Goal: Information Seeking & Learning: Find specific fact

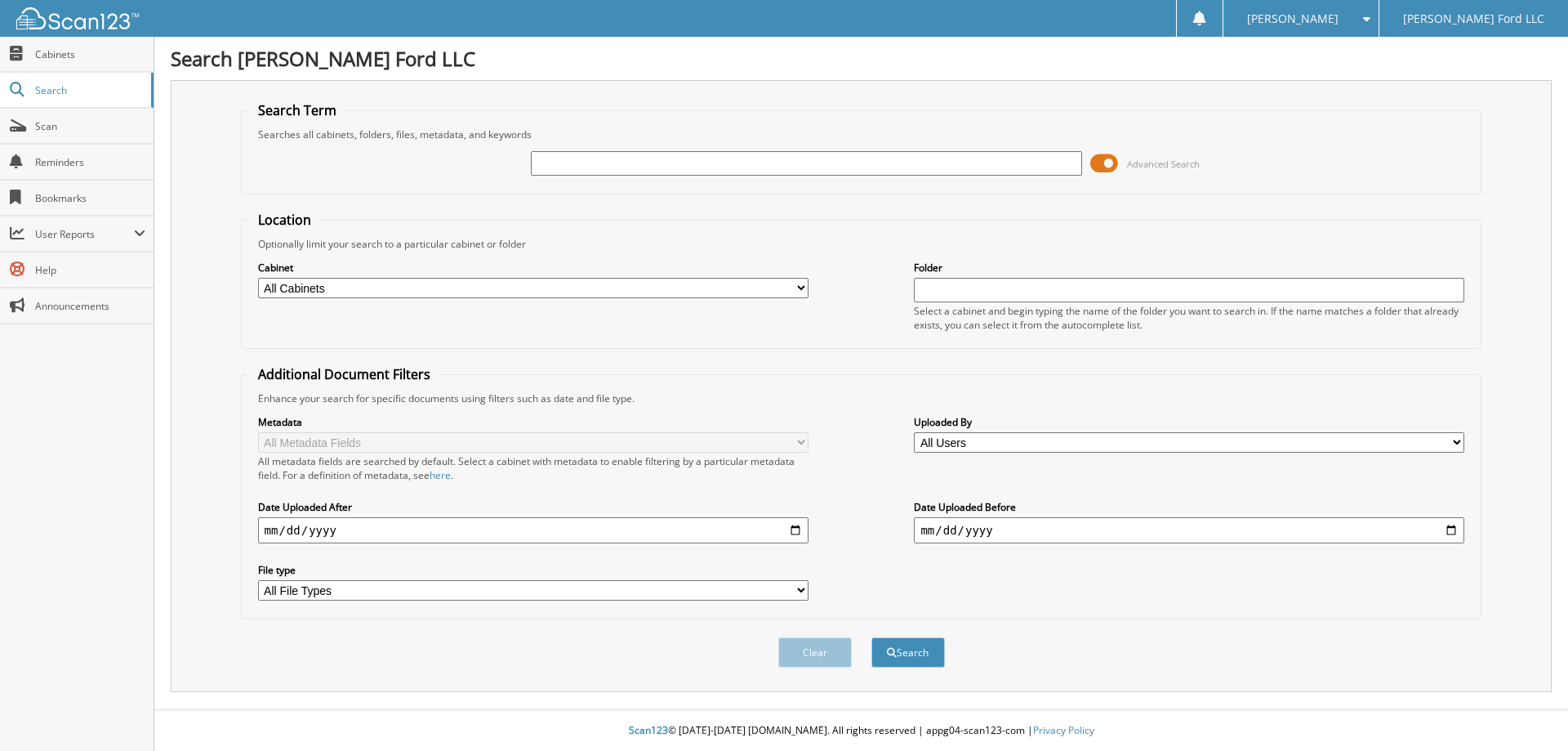
click at [601, 160] on input "text" at bounding box center [806, 163] width 551 height 25
type input "MISSION FLARES"
click at [871, 637] on button "Search" at bounding box center [908, 651] width 73 height 30
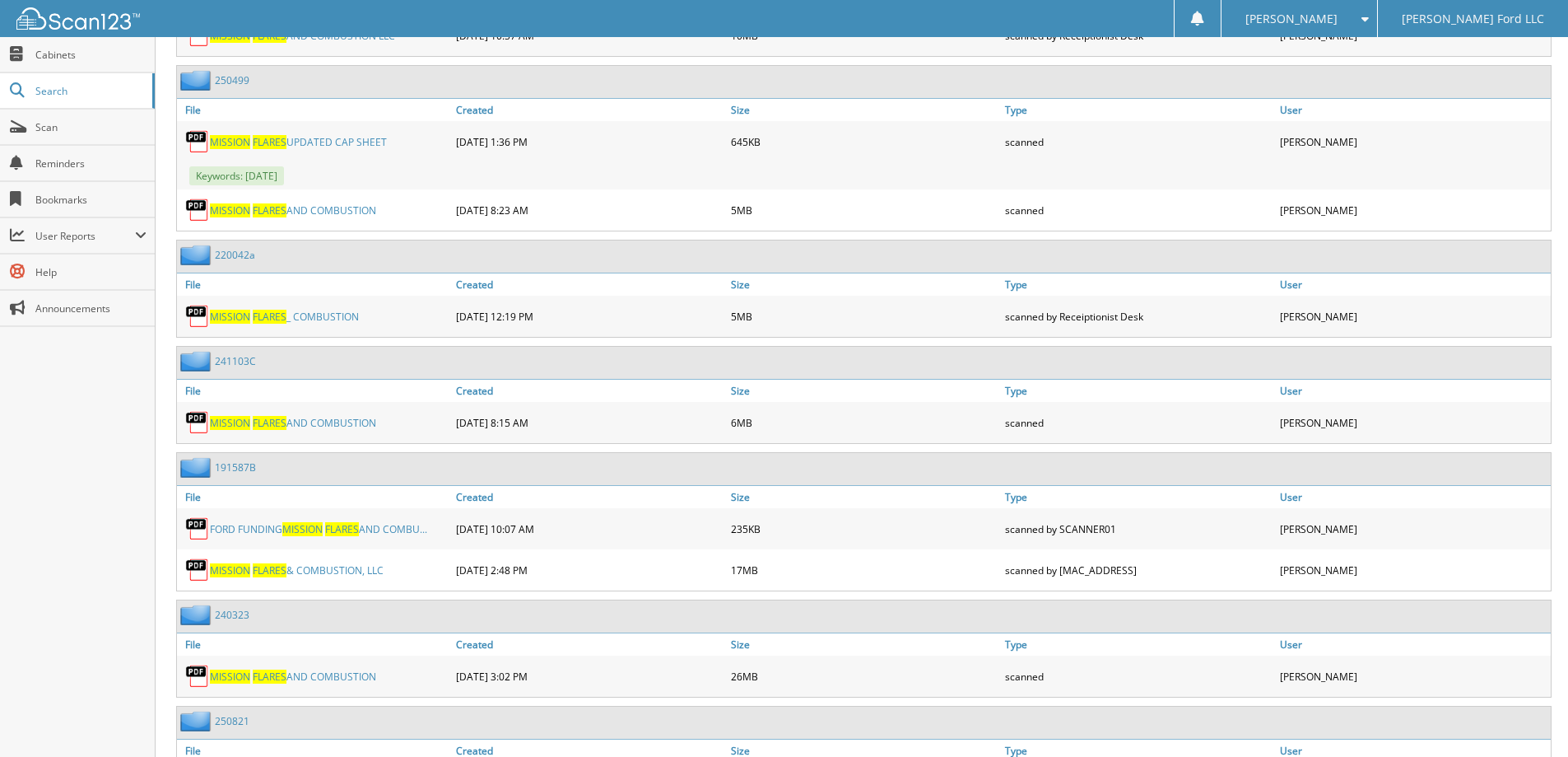
scroll to position [9371, 0]
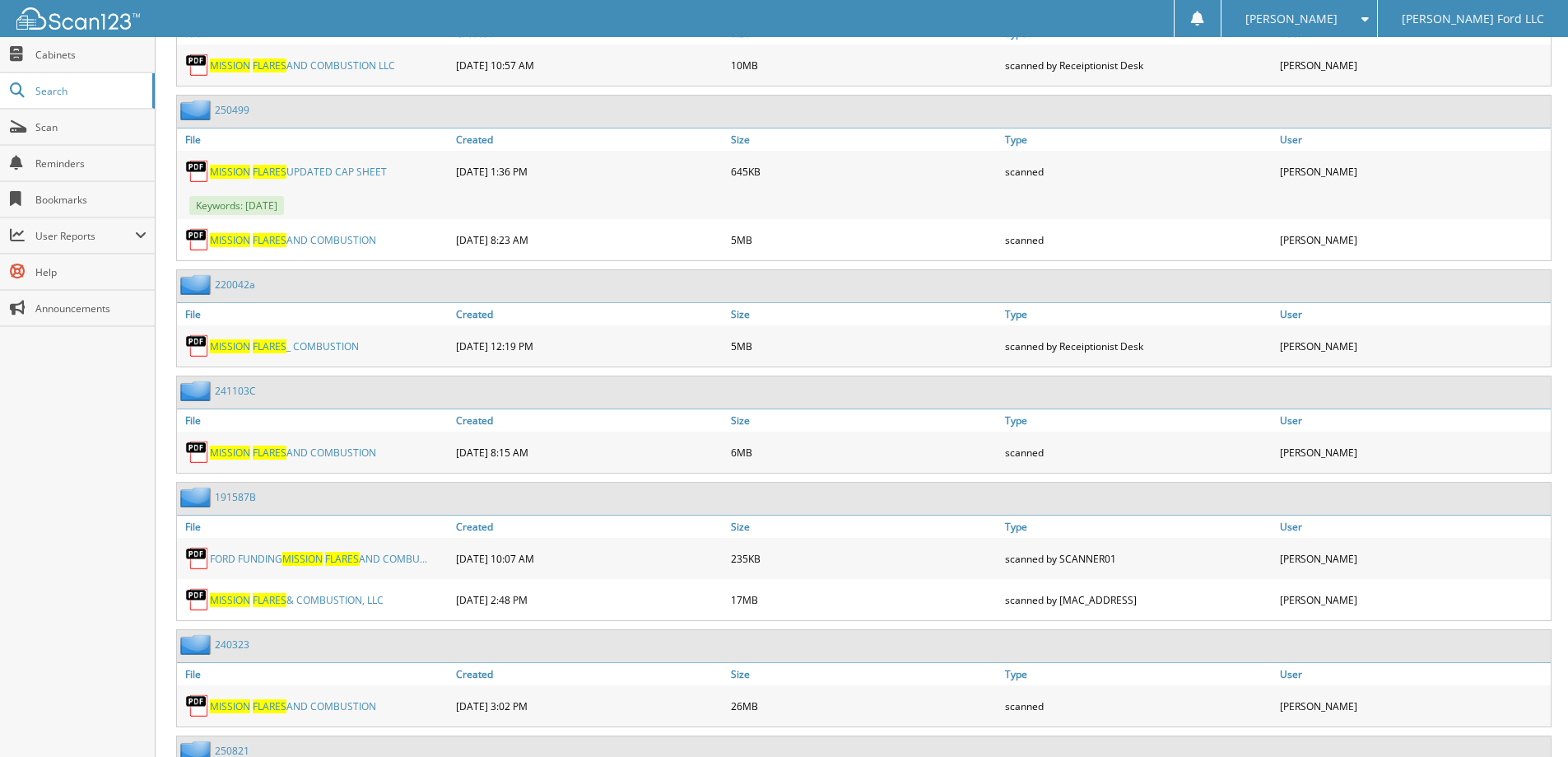
click at [303, 166] on link "MISSION FLARES UPDATED CAP SHEET" at bounding box center [298, 172] width 177 height 14
click at [303, 240] on link "MISSION FLARES AND COMBUSTION" at bounding box center [293, 240] width 167 height 14
